Goal: Task Accomplishment & Management: Manage account settings

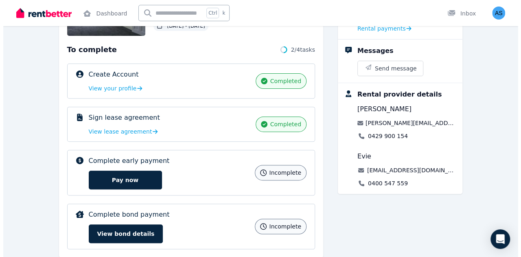
scroll to position [122, 0]
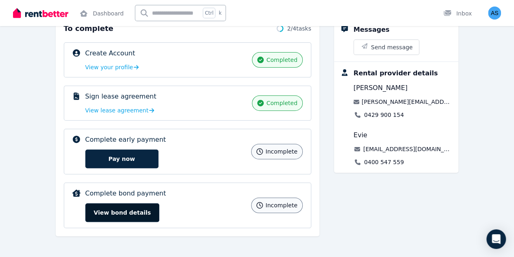
click at [85, 212] on button "View bond details" at bounding box center [122, 212] width 74 height 19
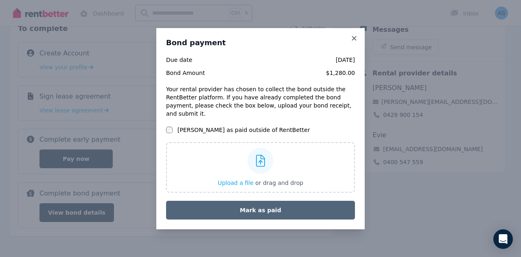
click at [234, 210] on button "Mark as paid" at bounding box center [260, 209] width 189 height 19
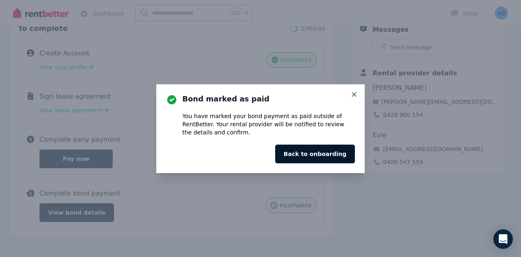
click at [303, 154] on button "Back to onboarding" at bounding box center [315, 153] width 80 height 19
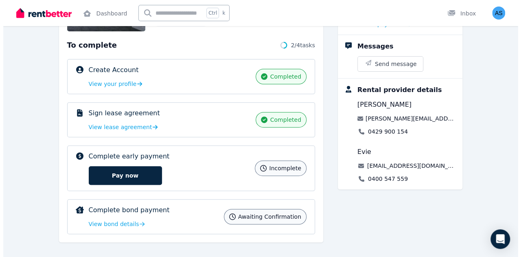
scroll to position [106, 0]
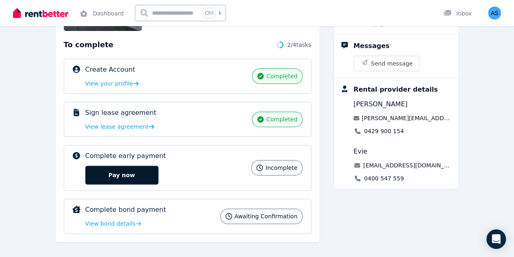
click at [92, 175] on button "Pay now" at bounding box center [121, 175] width 73 height 19
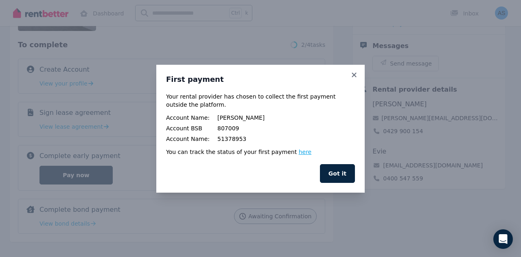
click at [298, 152] on link "here" at bounding box center [304, 151] width 13 height 7
